Goal: Task Accomplishment & Management: Use online tool/utility

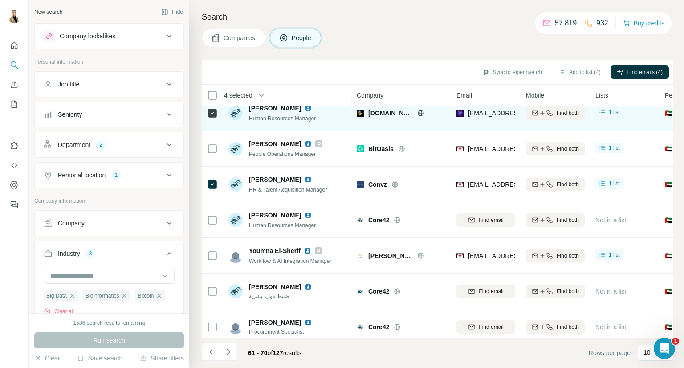
scroll to position [129, 0]
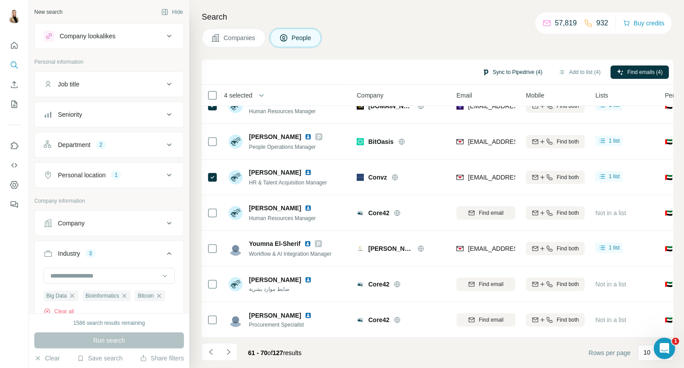
click at [520, 76] on button "Sync to Pipedrive (4)" at bounding box center [512, 71] width 73 height 13
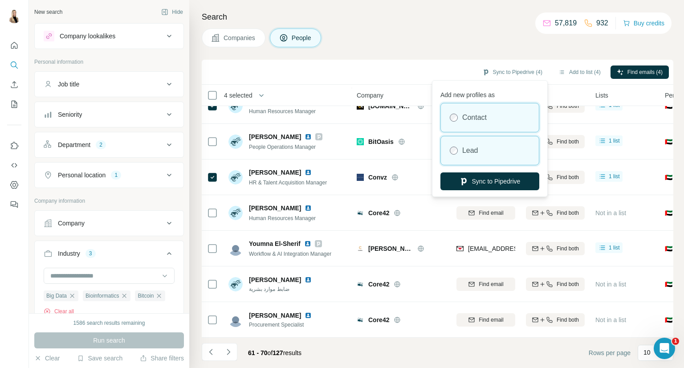
click at [491, 155] on div "Lead" at bounding box center [490, 150] width 98 height 29
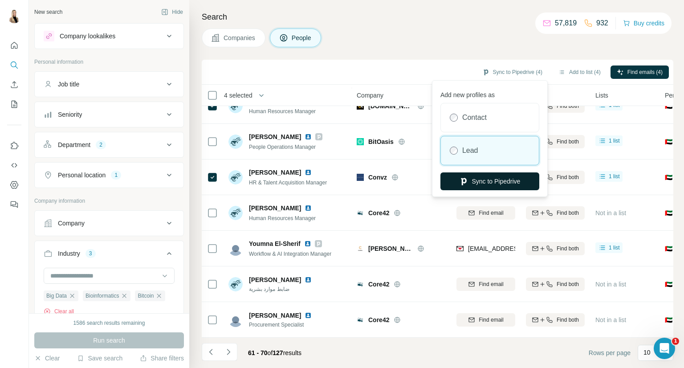
click at [486, 180] on button "Sync to Pipedrive" at bounding box center [489, 181] width 99 height 18
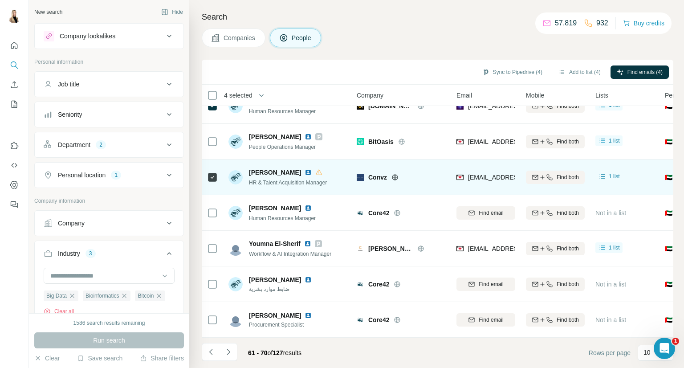
scroll to position [0, 0]
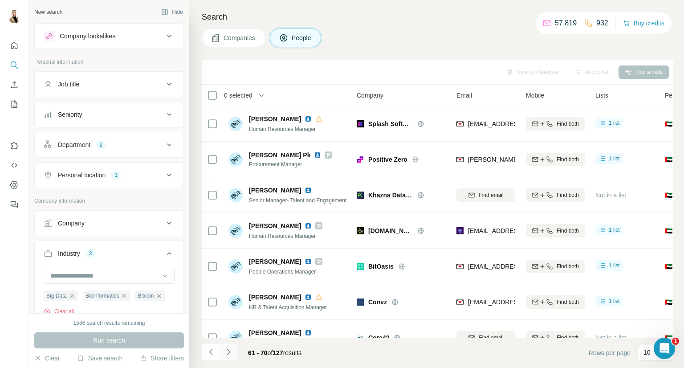
click at [228, 351] on icon "Navigate to next page" at bounding box center [228, 351] width 9 height 9
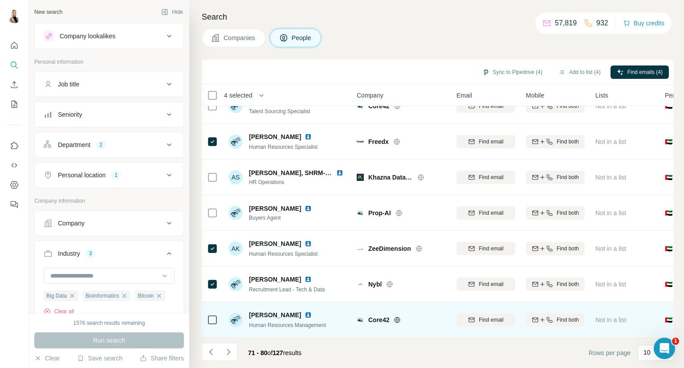
scroll to position [129, 0]
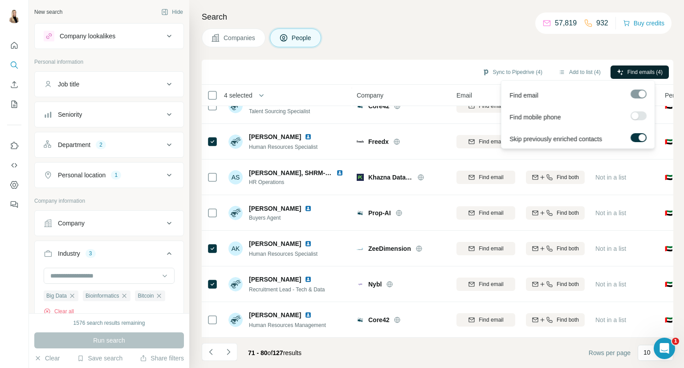
click at [627, 71] on span "Find emails (4)" at bounding box center [644, 72] width 35 height 8
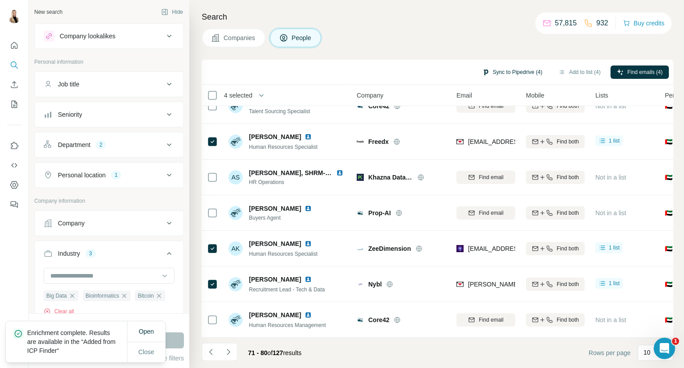
click at [519, 70] on button "Sync to Pipedrive (4)" at bounding box center [512, 71] width 73 height 13
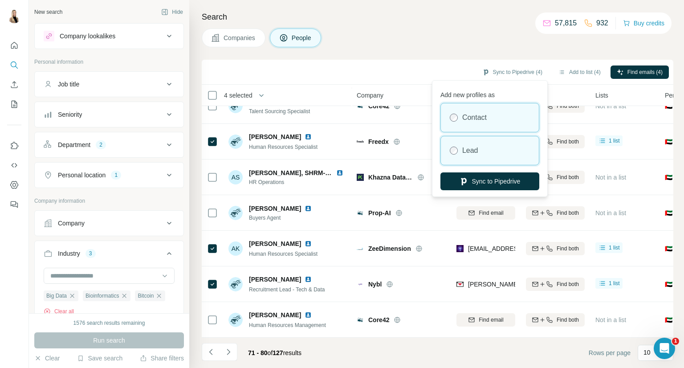
click at [490, 154] on div "Lead" at bounding box center [490, 150] width 98 height 29
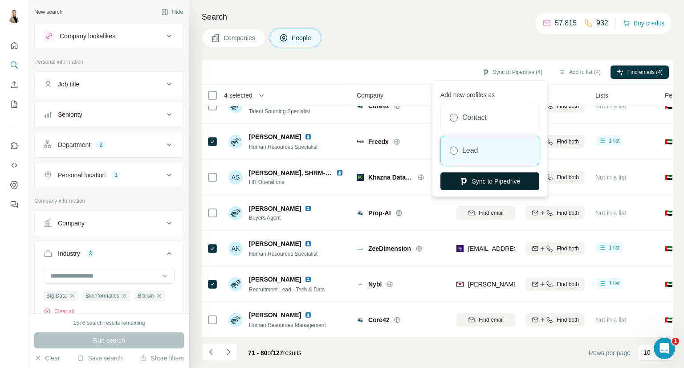
click at [495, 180] on button "Sync to Pipedrive" at bounding box center [489, 181] width 99 height 18
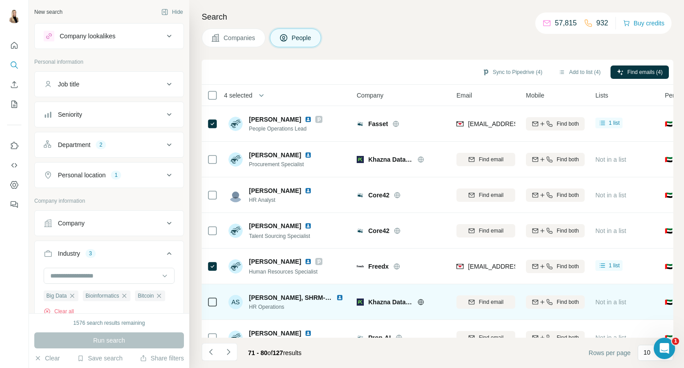
scroll to position [0, 0]
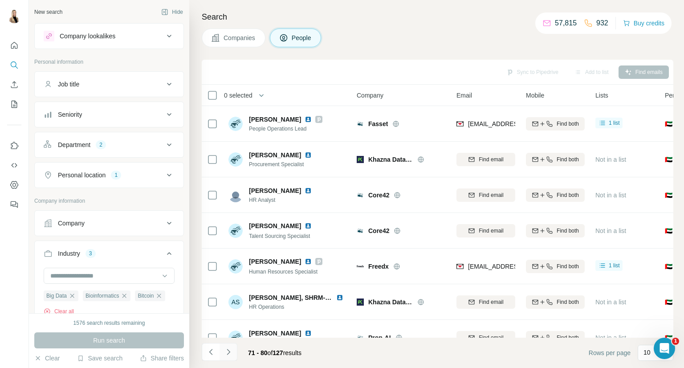
click at [229, 351] on icon "Navigate to next page" at bounding box center [228, 351] width 9 height 9
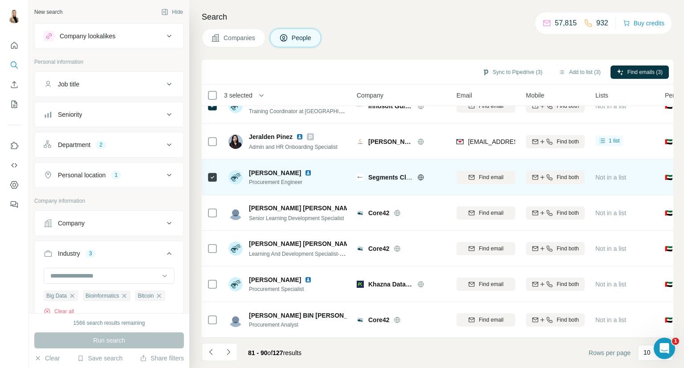
scroll to position [129, 0]
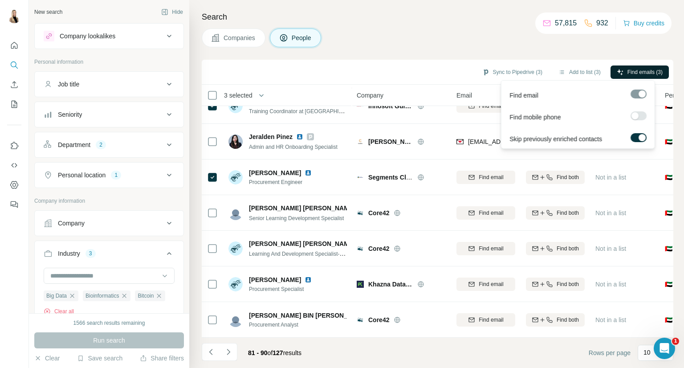
click at [641, 71] on span "Find emails (3)" at bounding box center [644, 72] width 35 height 8
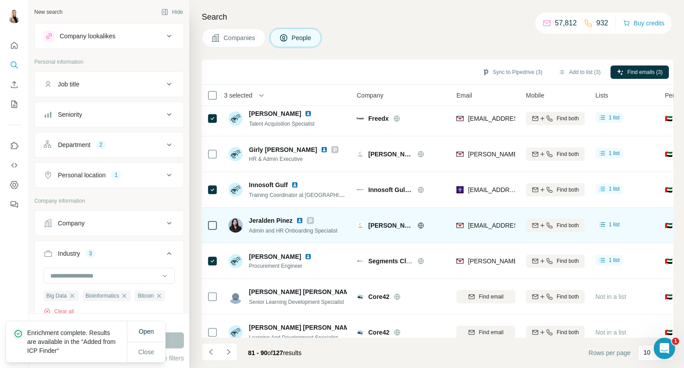
scroll to position [0, 0]
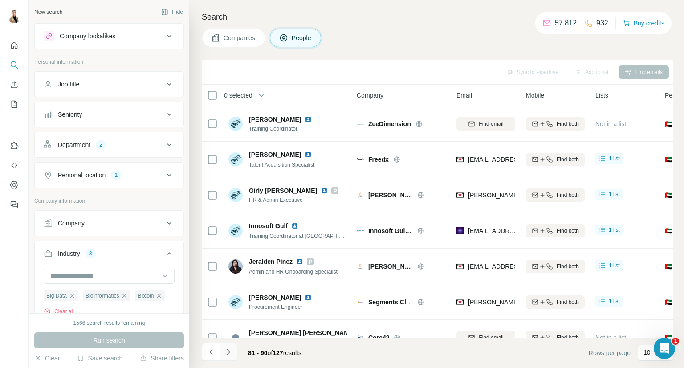
click at [226, 355] on icon "Navigate to next page" at bounding box center [228, 351] width 9 height 9
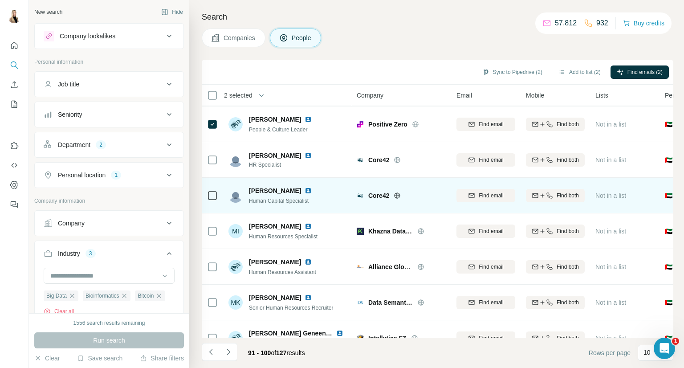
scroll to position [84, 0]
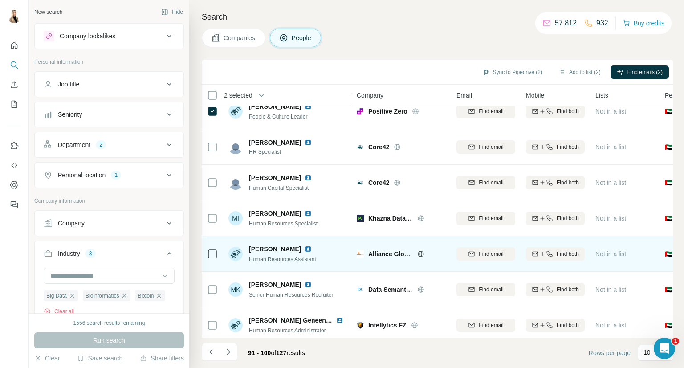
click at [217, 253] on icon at bounding box center [212, 253] width 11 height 11
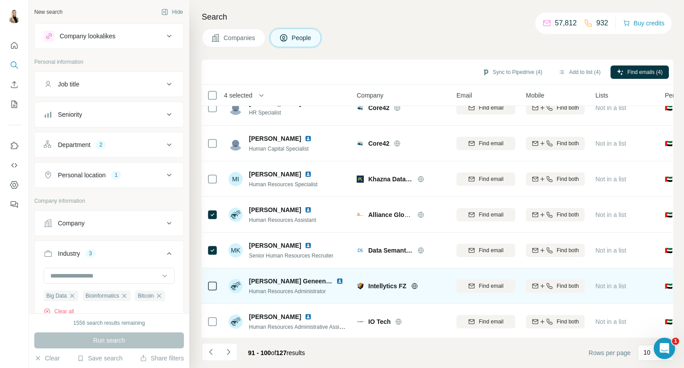
scroll to position [129, 0]
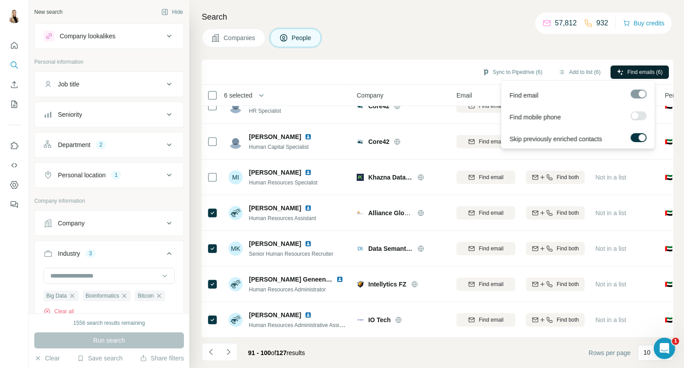
click at [647, 76] on button "Find emails (6)" at bounding box center [640, 71] width 58 height 13
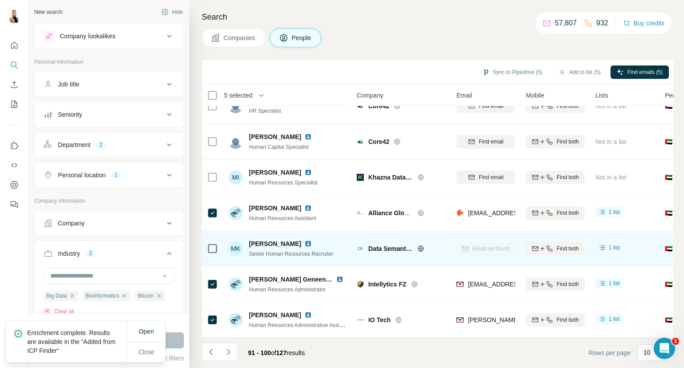
scroll to position [0, 0]
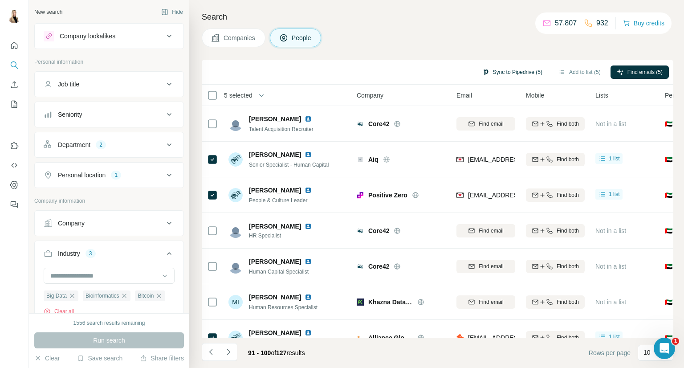
click at [534, 76] on button "Sync to Pipedrive (5)" at bounding box center [512, 71] width 73 height 13
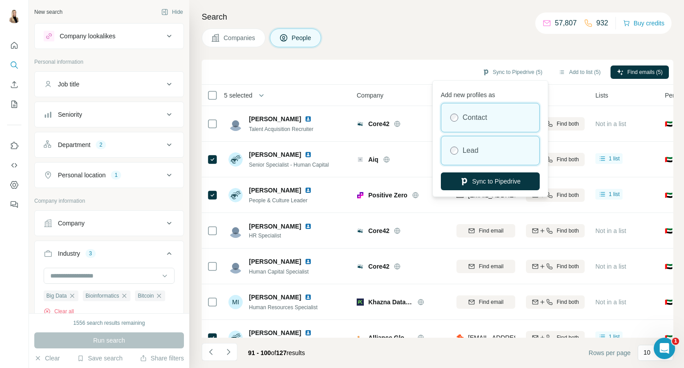
click at [488, 157] on div "Lead" at bounding box center [490, 150] width 98 height 29
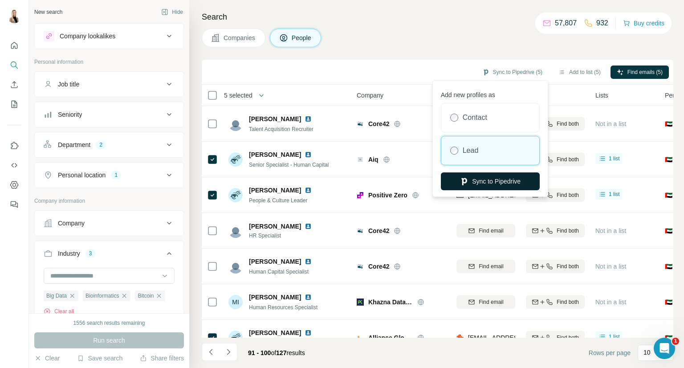
click at [496, 177] on button "Sync to Pipedrive" at bounding box center [490, 181] width 99 height 18
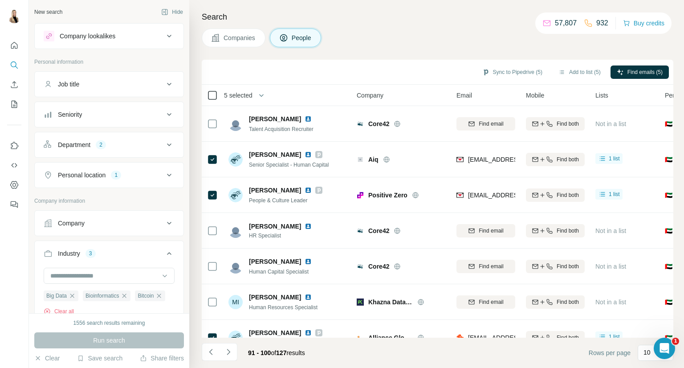
click at [207, 94] on icon at bounding box center [212, 95] width 11 height 11
click at [230, 346] on button "Navigate to next page" at bounding box center [229, 352] width 18 height 18
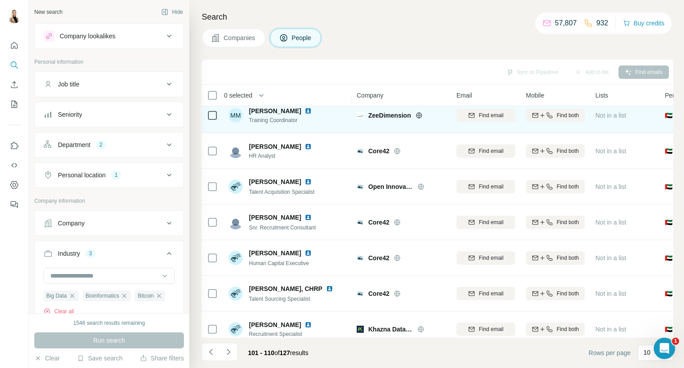
scroll to position [115, 0]
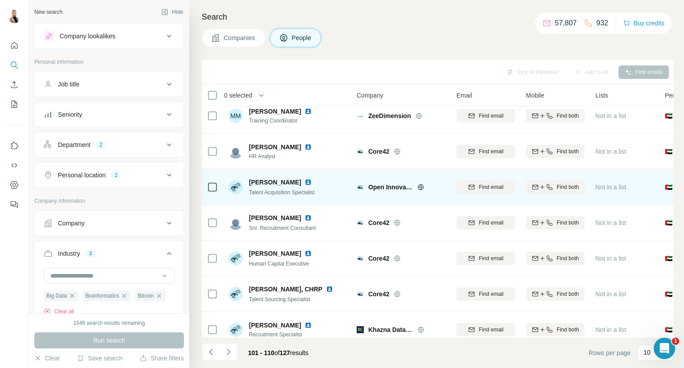
click at [205, 193] on td at bounding box center [212, 187] width 21 height 36
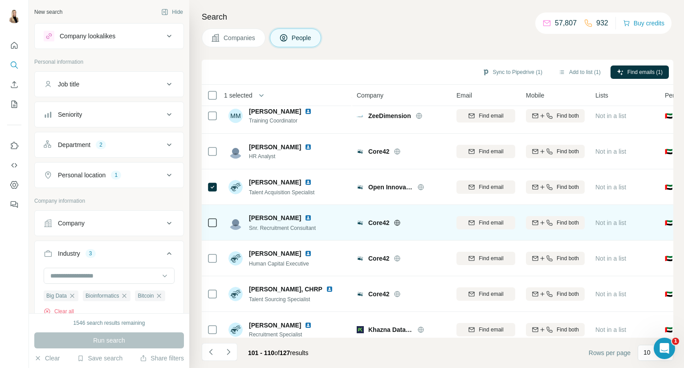
scroll to position [129, 0]
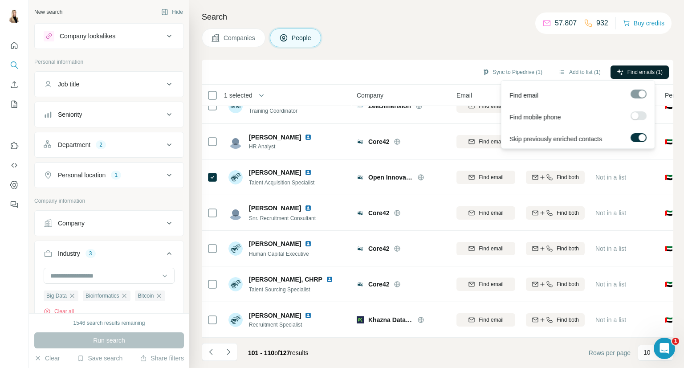
click at [647, 73] on span "Find emails (1)" at bounding box center [644, 72] width 35 height 8
click at [636, 74] on span "Find emails (1)" at bounding box center [644, 72] width 35 height 8
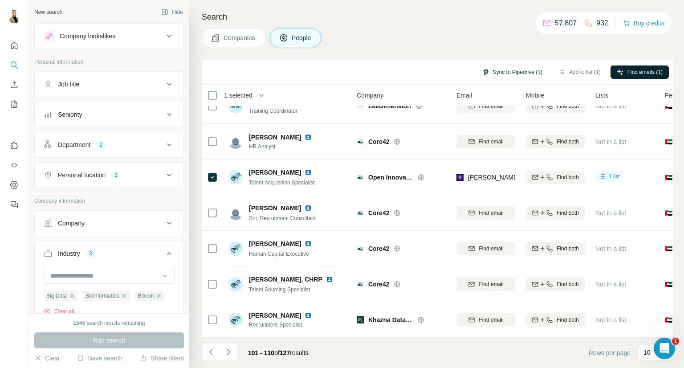
click at [507, 66] on button "Sync to Pipedrive (1)" at bounding box center [512, 71] width 73 height 13
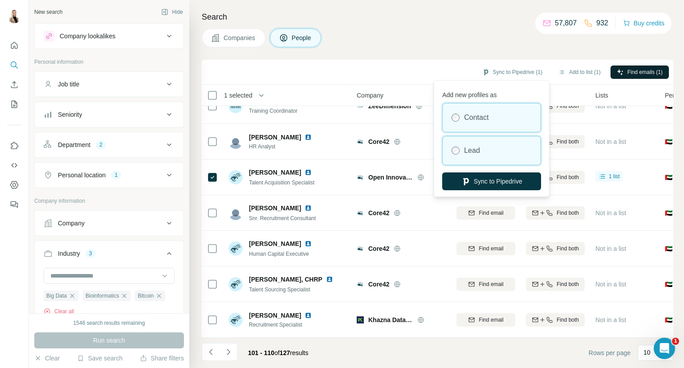
click at [486, 148] on div "Lead" at bounding box center [492, 150] width 98 height 29
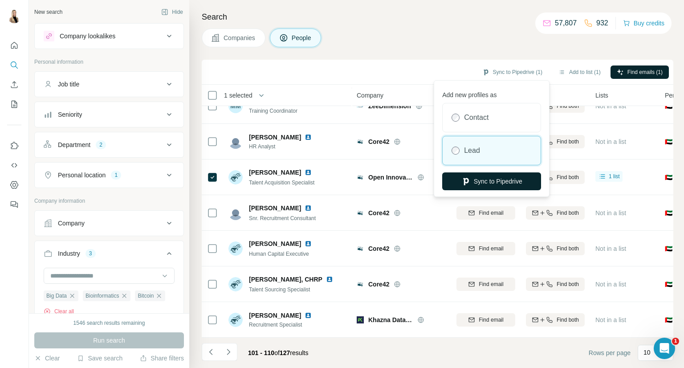
click at [493, 175] on button "Sync to Pipedrive" at bounding box center [491, 181] width 99 height 18
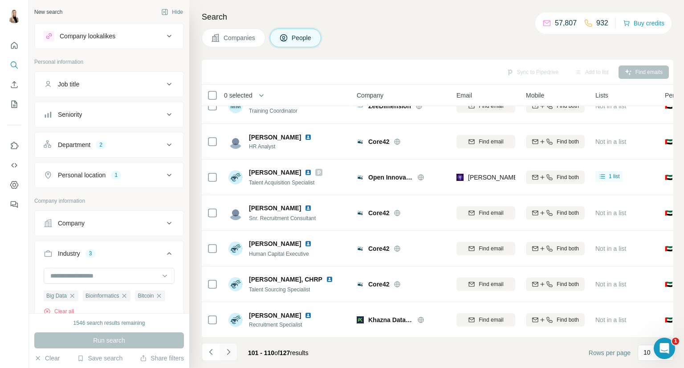
click at [231, 350] on icon "Navigate to next page" at bounding box center [228, 351] width 9 height 9
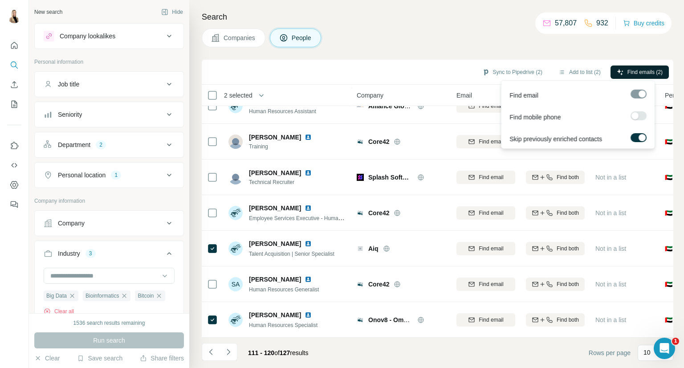
click at [623, 73] on button "Find emails (2)" at bounding box center [640, 71] width 58 height 13
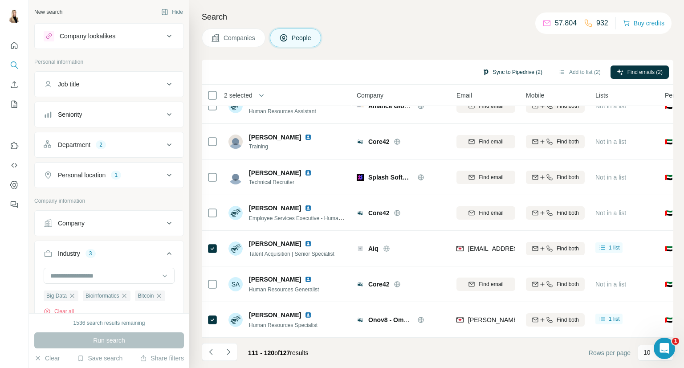
click at [509, 74] on button "Sync to Pipedrive (2)" at bounding box center [512, 71] width 73 height 13
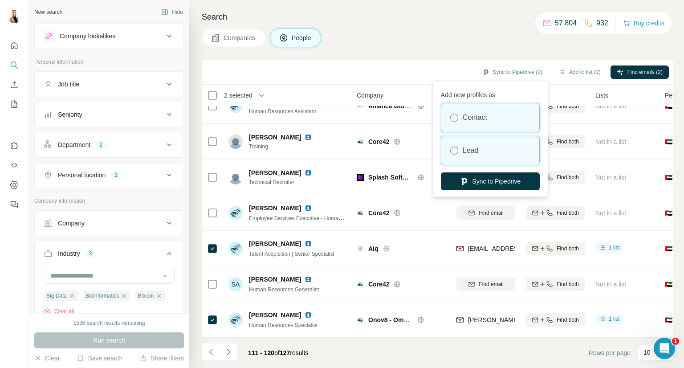
click at [484, 159] on div "Lead" at bounding box center [490, 150] width 98 height 29
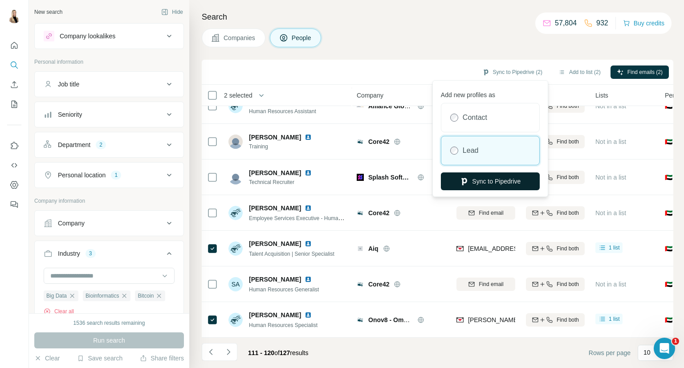
click at [488, 178] on button "Sync to Pipedrive" at bounding box center [490, 181] width 99 height 18
